Goal: Information Seeking & Learning: Learn about a topic

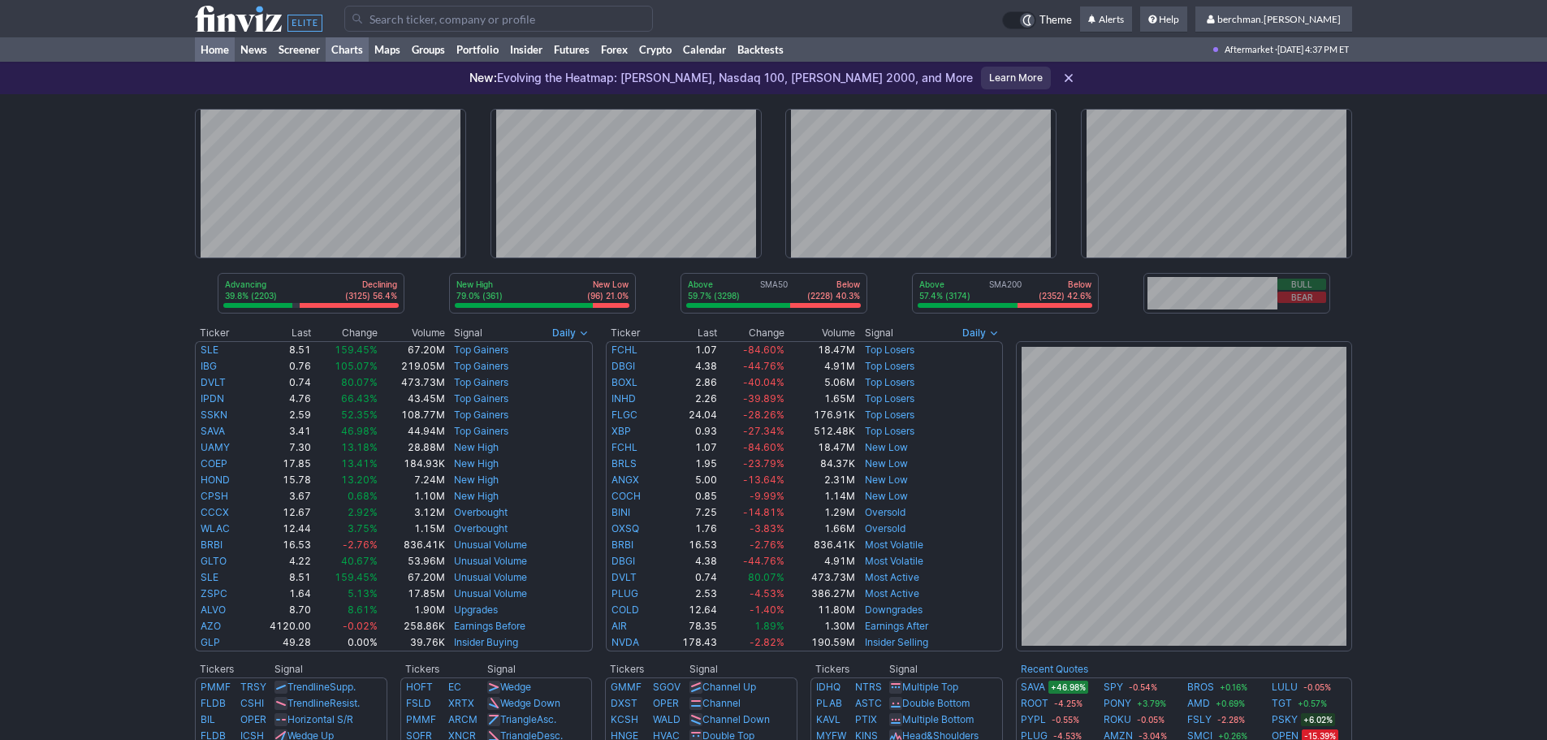
click at [344, 47] on link "Charts" at bounding box center [347, 49] width 43 height 24
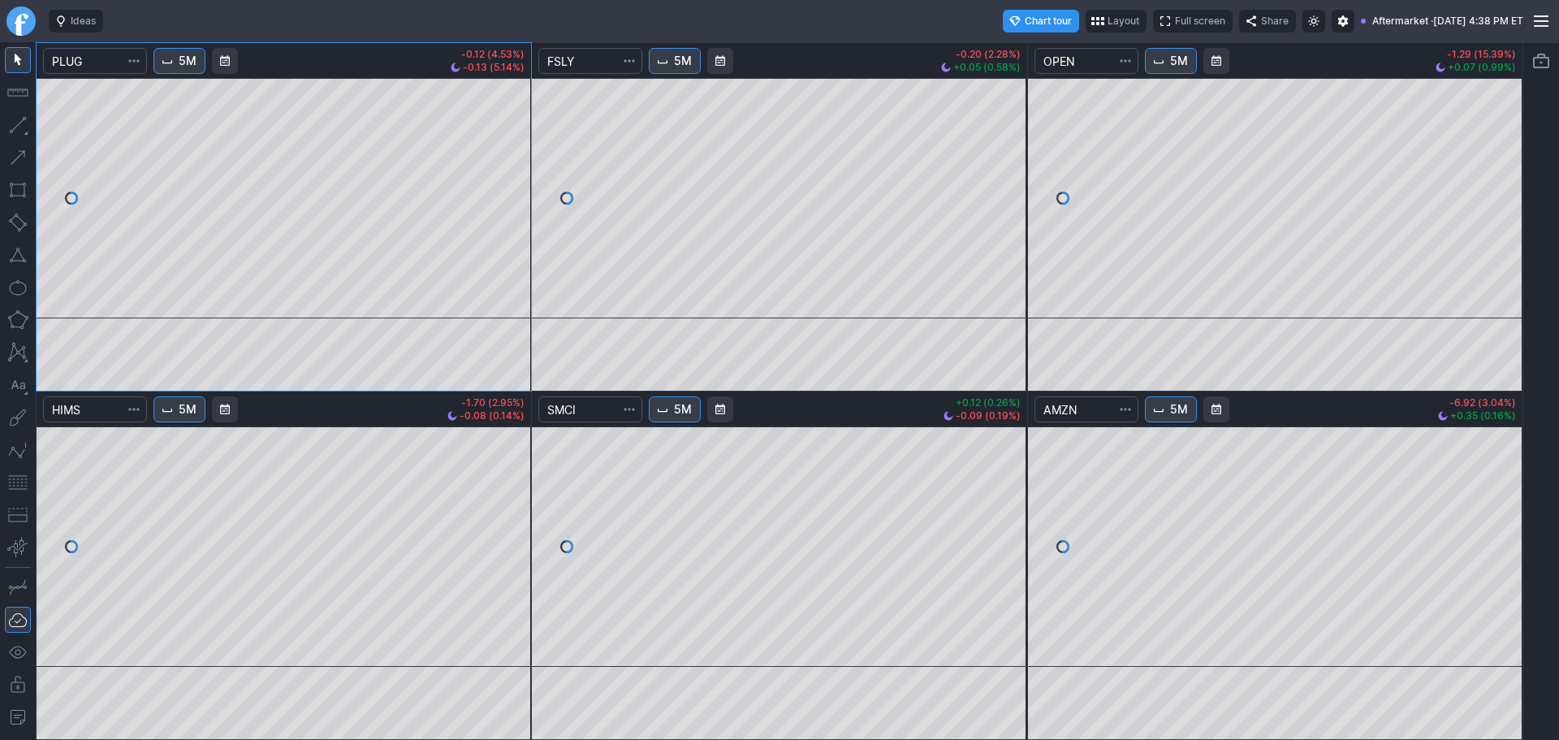
click at [25, 25] on link "Finviz.com" at bounding box center [20, 20] width 29 height 29
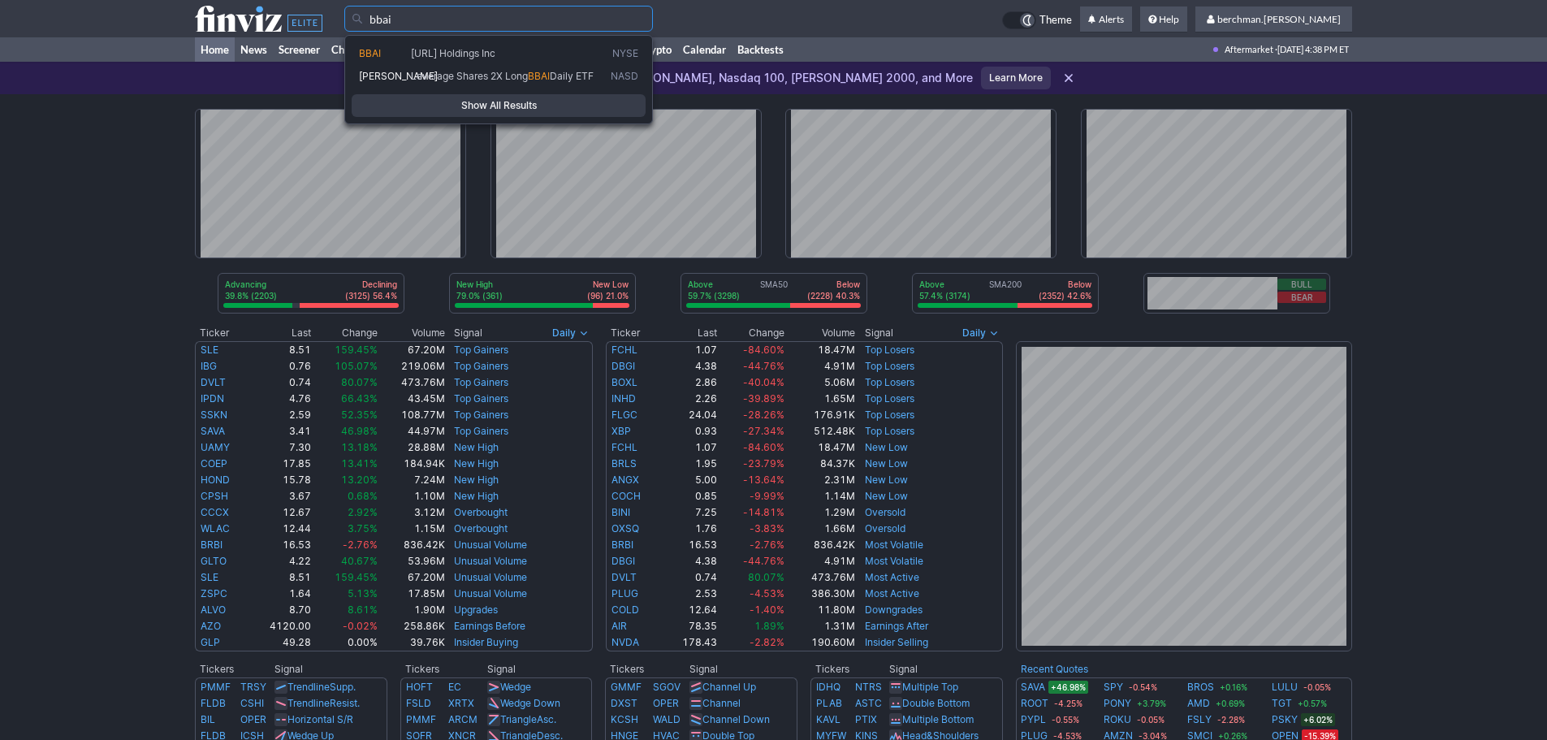
click at [536, 52] on span "[URL] Holdings Inc" at bounding box center [508, 54] width 200 height 14
type input "BBAI"
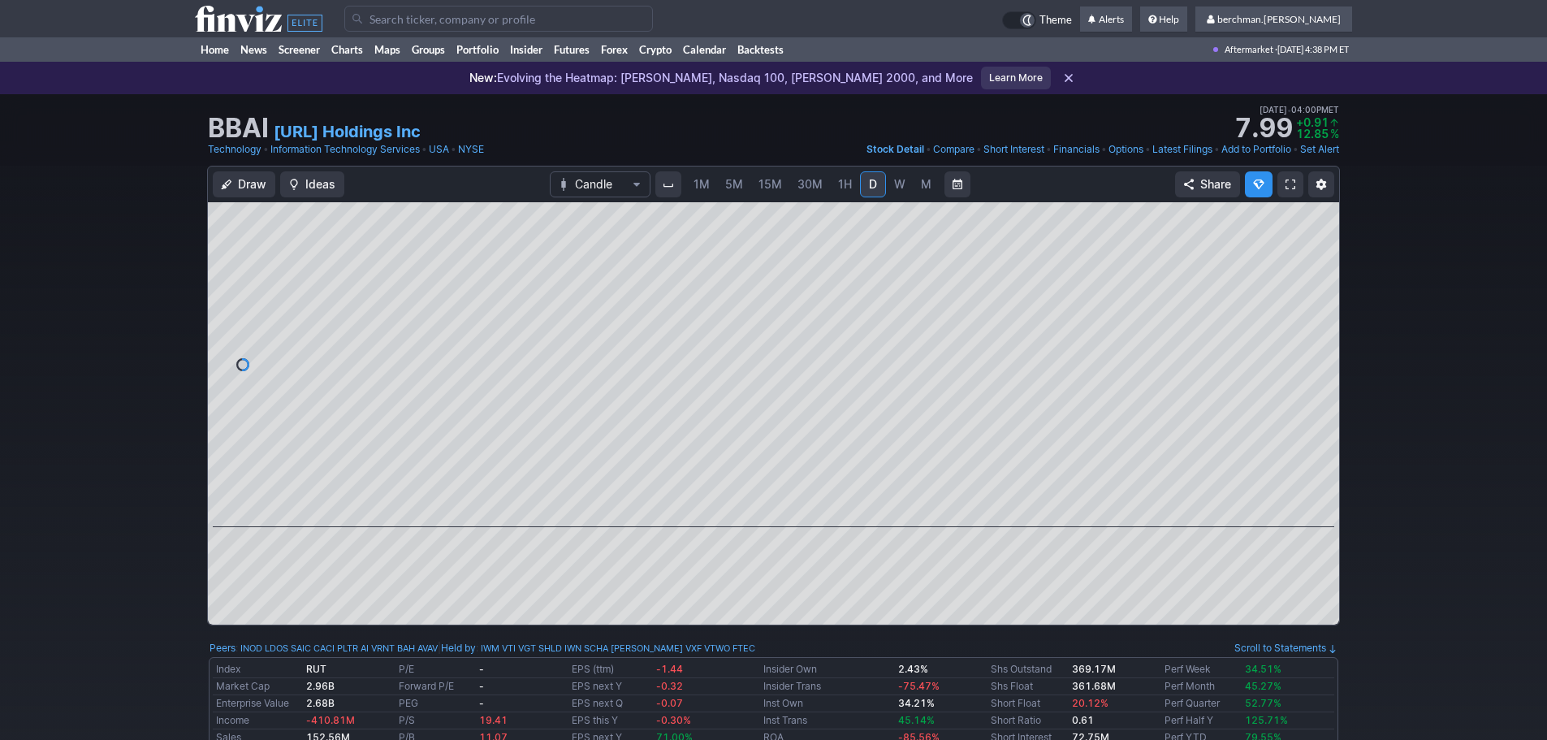
click at [405, 17] on input "Search" at bounding box center [498, 19] width 309 height 26
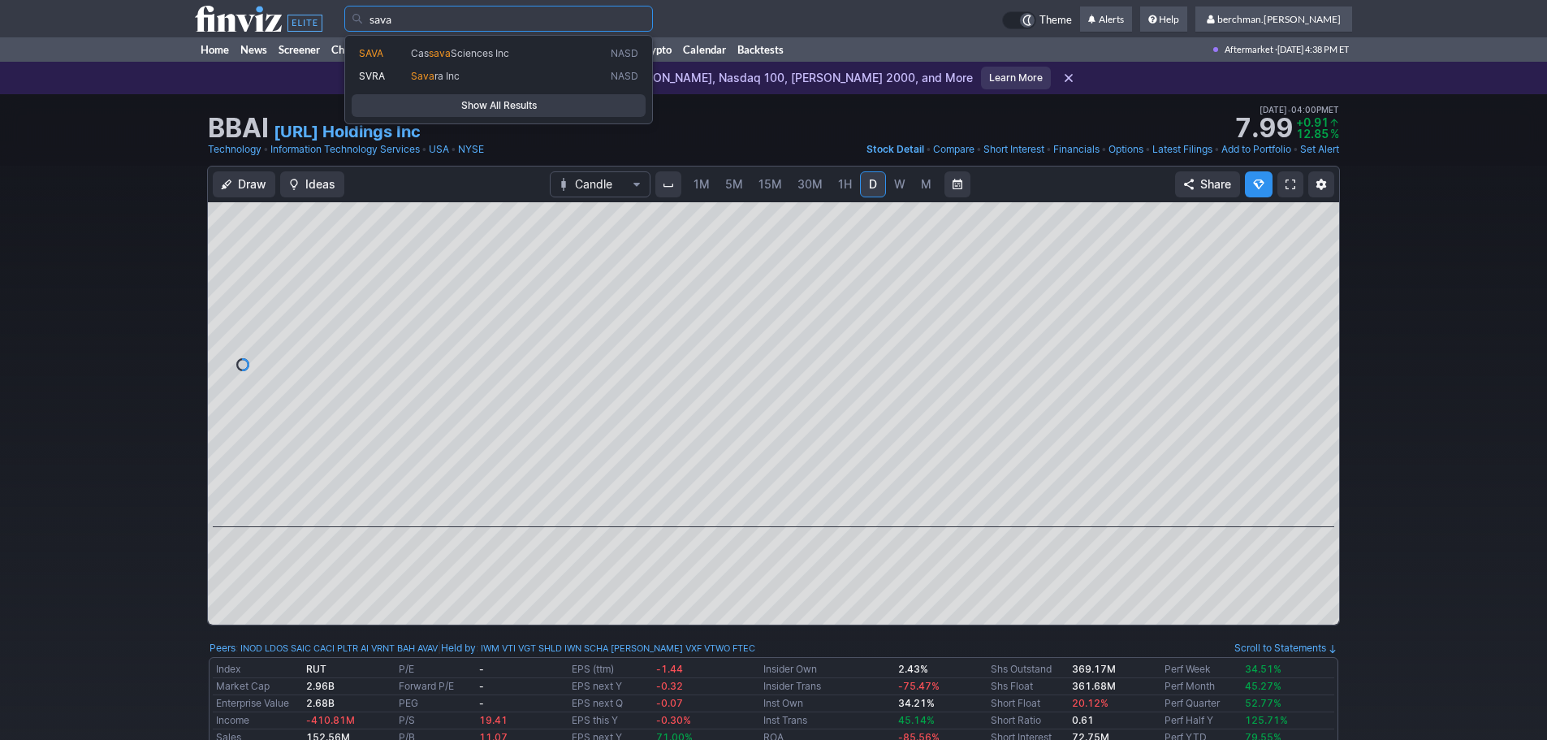
click at [433, 58] on span "sava" at bounding box center [440, 53] width 22 height 12
type input "SAVA"
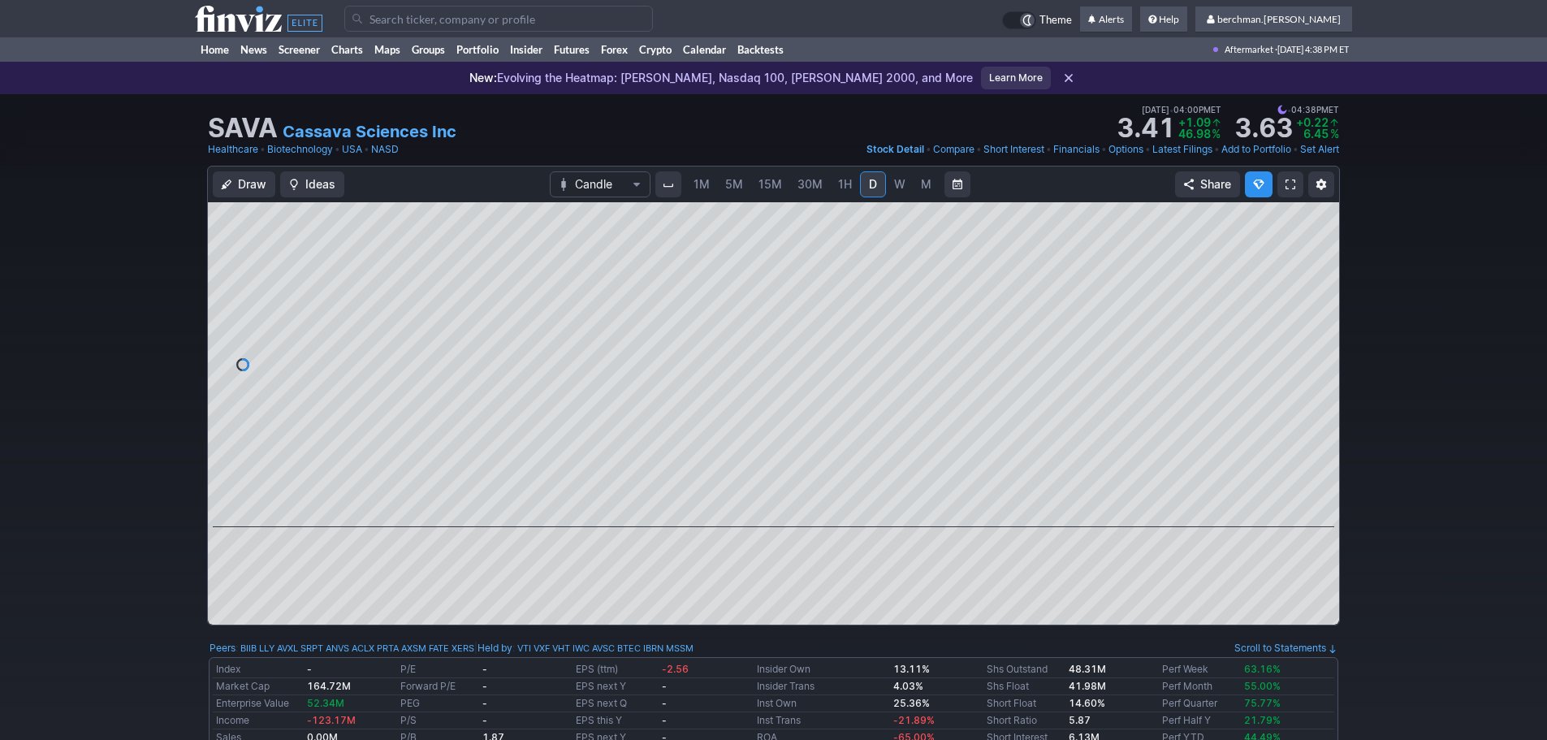
click at [738, 183] on span "5M" at bounding box center [734, 184] width 18 height 14
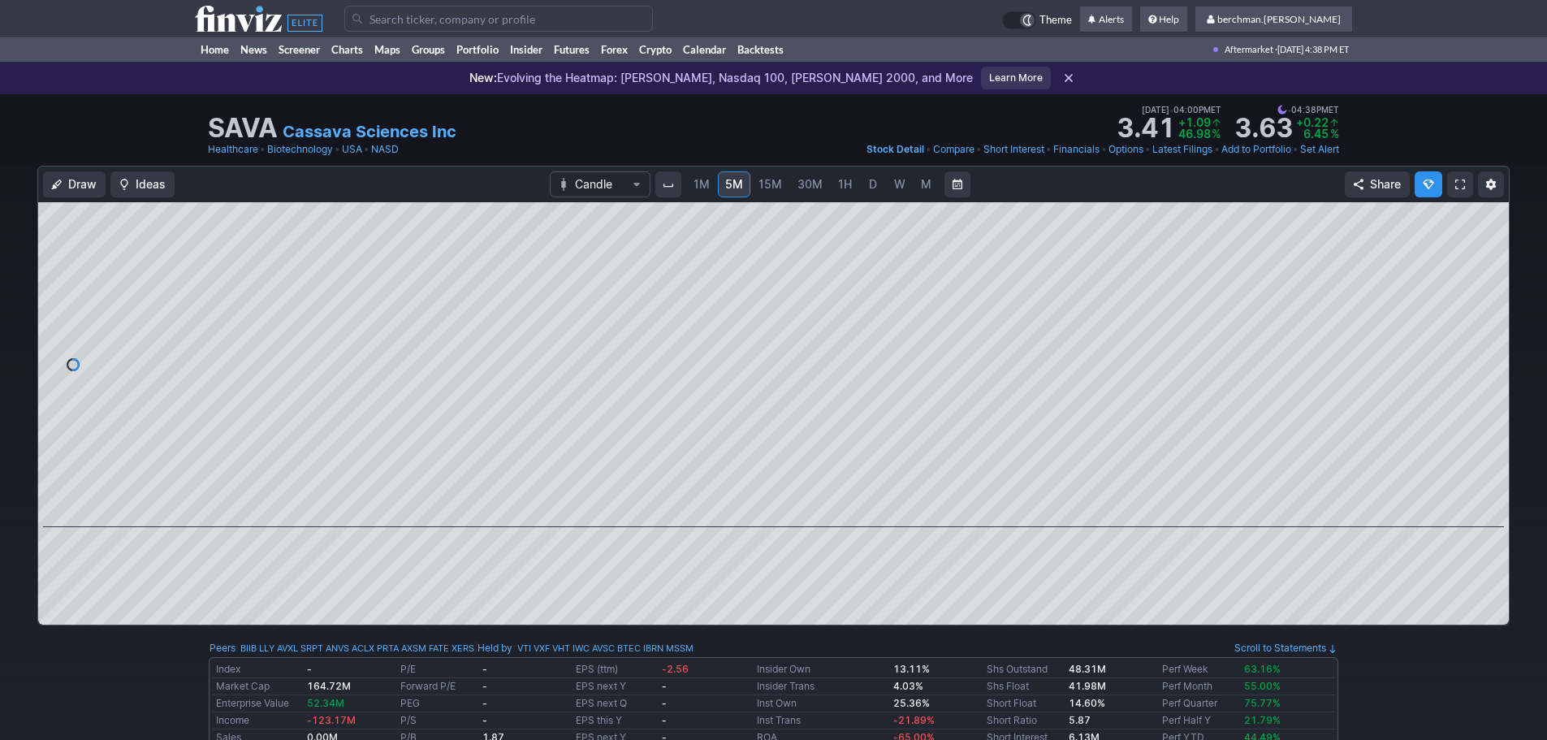
click at [870, 189] on span "D" at bounding box center [873, 184] width 8 height 14
